Goal: Task Accomplishment & Management: Use online tool/utility

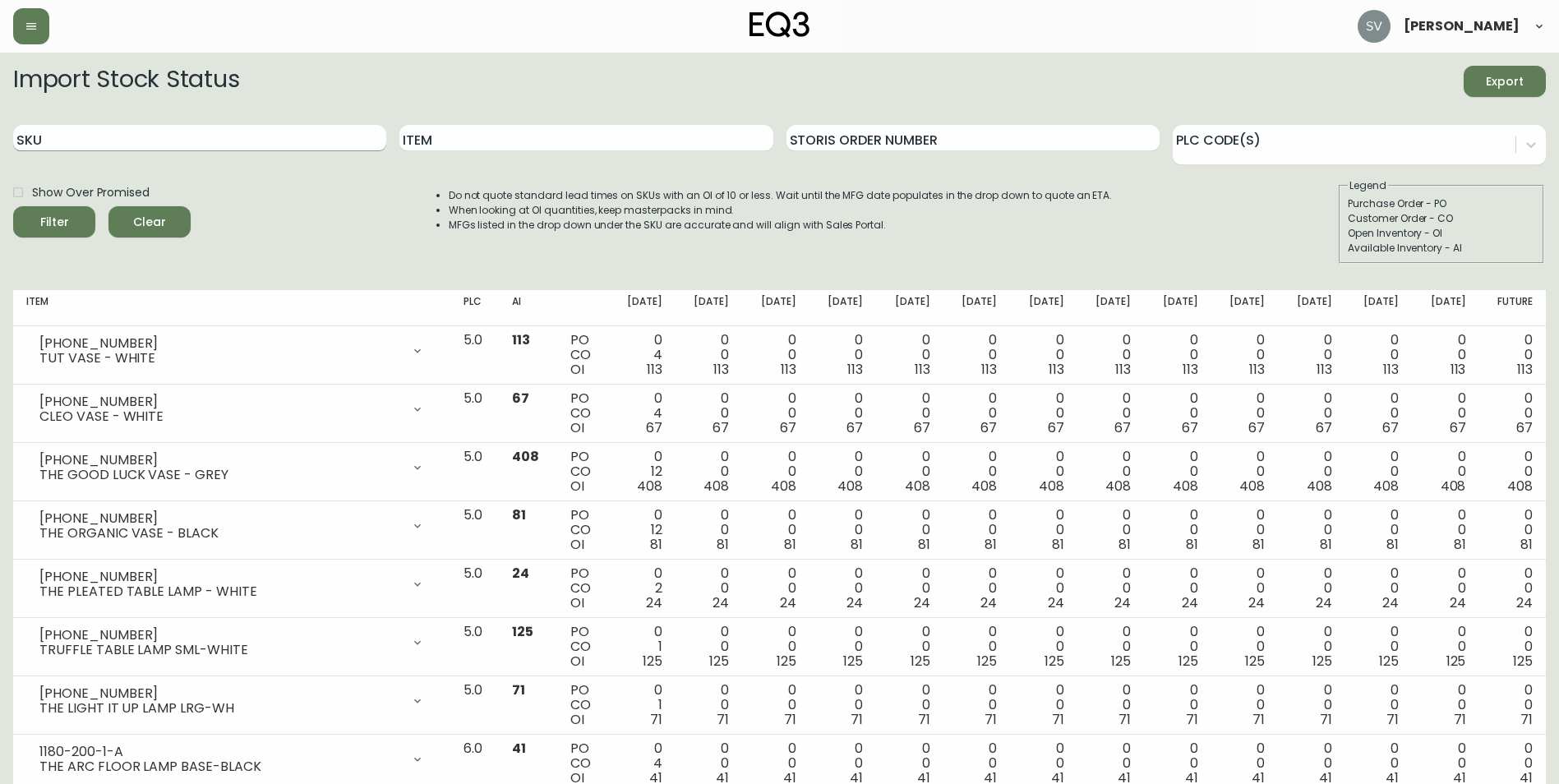
click at [303, 134] on input "SKU" at bounding box center [200, 137] width 373 height 26
type input "[PHONE_NUMBER]"
click at [14, 207] on button "Filter" at bounding box center [54, 222] width 82 height 31
